Goal: Information Seeking & Learning: Learn about a topic

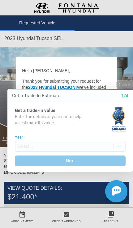
click at [125, 88] on button "Close" at bounding box center [124, 85] width 17 height 6
click at [127, 87] on button "Close" at bounding box center [124, 85] width 17 height 6
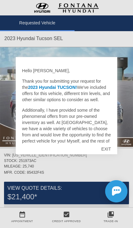
click at [108, 146] on div "EXIT" at bounding box center [106, 149] width 22 height 19
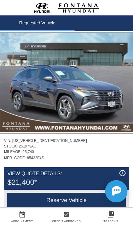
scroll to position [28, 0]
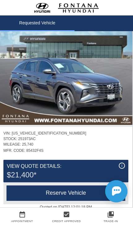
click at [36, 104] on img at bounding box center [65, 75] width 133 height 100
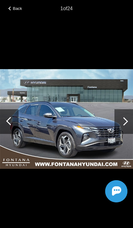
click at [32, 100] on img at bounding box center [66, 119] width 133 height 100
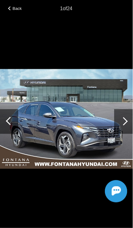
scroll to position [28, 1]
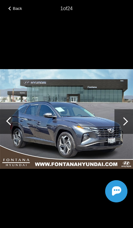
click at [125, 128] on div at bounding box center [123, 121] width 19 height 25
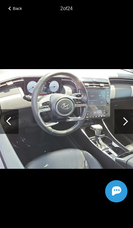
click at [125, 126] on div at bounding box center [124, 122] width 8 height 8
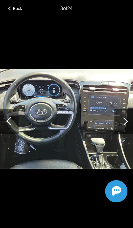
click at [128, 126] on div at bounding box center [123, 121] width 19 height 25
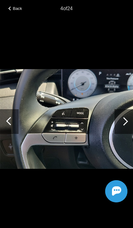
click at [127, 126] on div at bounding box center [124, 122] width 8 height 8
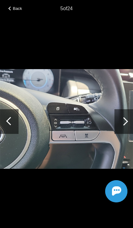
click at [126, 126] on div at bounding box center [124, 122] width 8 height 8
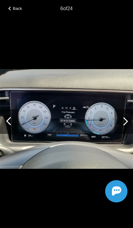
click at [127, 126] on div at bounding box center [124, 122] width 8 height 8
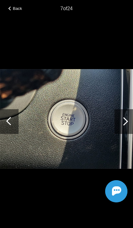
click at [128, 132] on div at bounding box center [123, 121] width 19 height 25
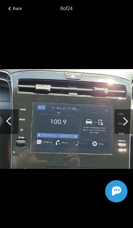
click at [127, 132] on div at bounding box center [123, 121] width 19 height 25
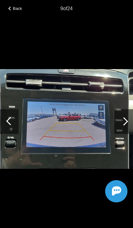
click at [127, 133] on div at bounding box center [123, 121] width 19 height 25
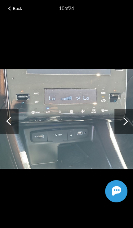
click at [128, 133] on div at bounding box center [123, 121] width 19 height 25
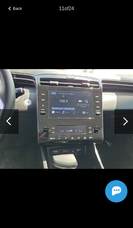
click at [127, 132] on div at bounding box center [123, 121] width 19 height 25
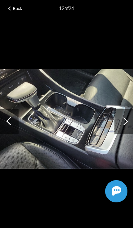
click at [127, 133] on div at bounding box center [123, 121] width 19 height 25
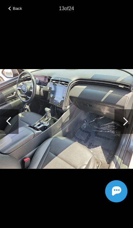
click at [127, 133] on div at bounding box center [123, 121] width 19 height 25
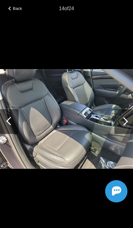
click at [127, 133] on div at bounding box center [123, 121] width 19 height 25
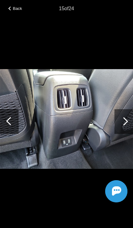
click at [127, 133] on div at bounding box center [123, 121] width 19 height 25
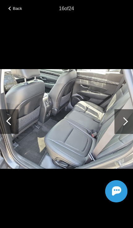
click at [126, 133] on div at bounding box center [123, 121] width 19 height 25
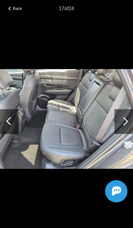
click at [126, 134] on div at bounding box center [123, 121] width 19 height 25
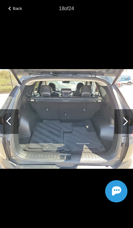
click at [126, 134] on div at bounding box center [123, 121] width 19 height 25
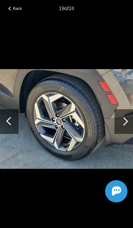
click at [127, 133] on div at bounding box center [123, 121] width 19 height 25
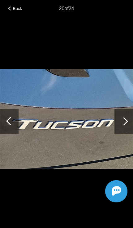
click at [125, 134] on div at bounding box center [123, 121] width 19 height 25
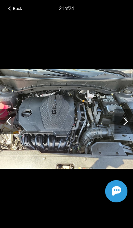
click at [126, 134] on div at bounding box center [123, 121] width 19 height 25
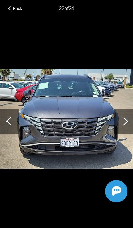
click at [126, 134] on div at bounding box center [123, 121] width 19 height 25
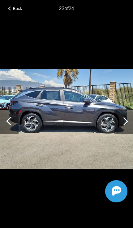
click at [126, 133] on div at bounding box center [123, 121] width 19 height 25
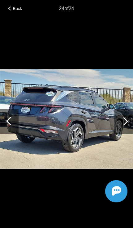
click at [126, 134] on div at bounding box center [123, 121] width 19 height 25
click at [125, 134] on div at bounding box center [123, 121] width 19 height 25
click at [125, 126] on div at bounding box center [124, 122] width 8 height 8
click at [126, 126] on div at bounding box center [124, 122] width 8 height 8
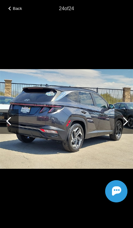
click at [11, 9] on div "Back" at bounding box center [15, 7] width 31 height 3
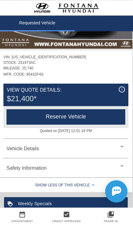
scroll to position [119, 1]
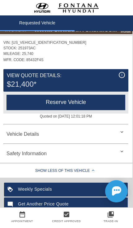
click at [123, 138] on div "Vehicle Details" at bounding box center [65, 134] width 125 height 15
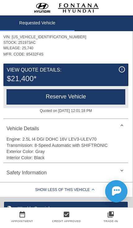
click at [118, 175] on div "Safety Information" at bounding box center [65, 173] width 125 height 15
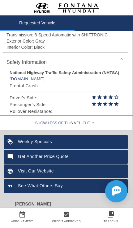
click at [102, 124] on div "Show Less of this Vehicle" at bounding box center [65, 124] width 133 height 12
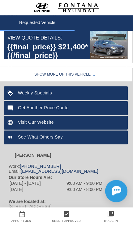
scroll to position [28, 1]
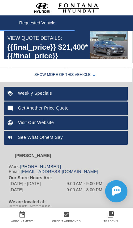
click at [11, 121] on img at bounding box center [11, 123] width 14 height 14
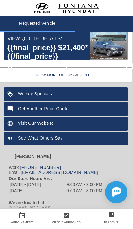
scroll to position [30, 1]
